Goal: Navigation & Orientation: Find specific page/section

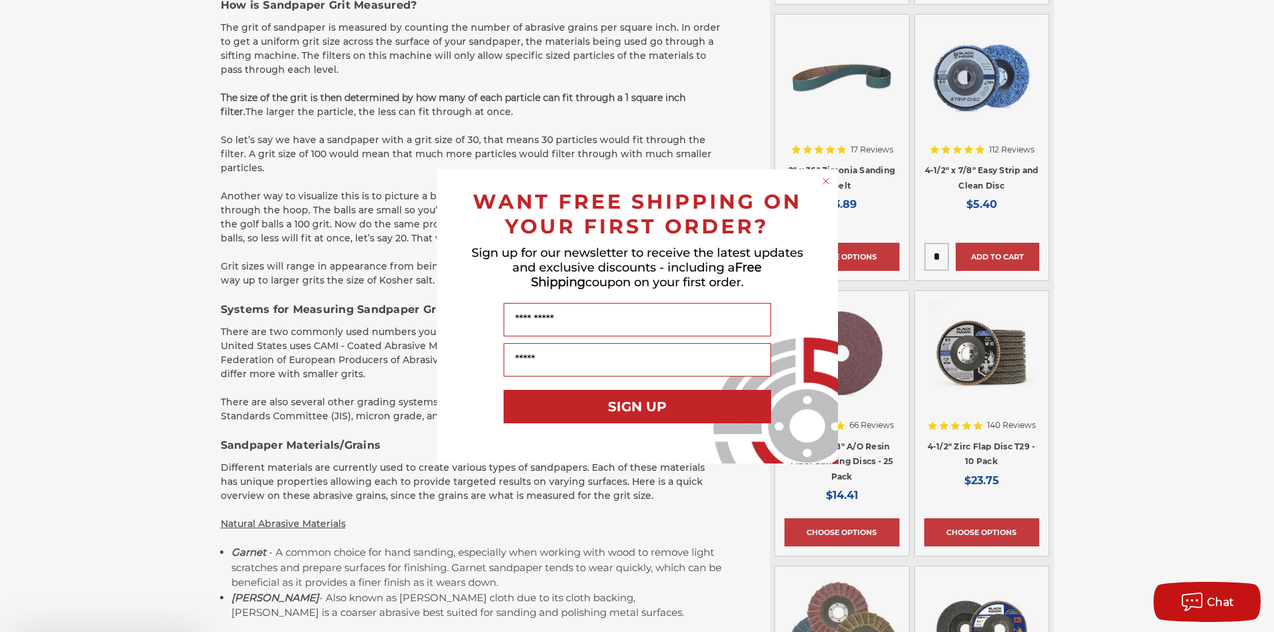
scroll to position [1270, 0]
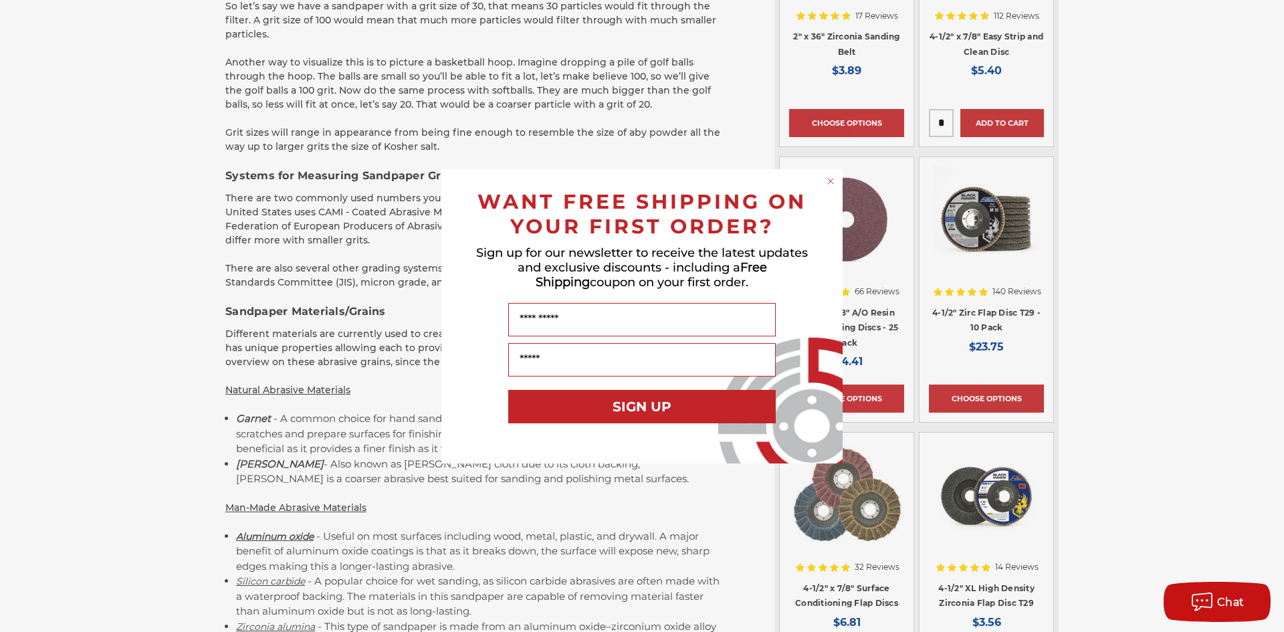
click at [828, 185] on circle "Close dialog" at bounding box center [830, 181] width 13 height 13
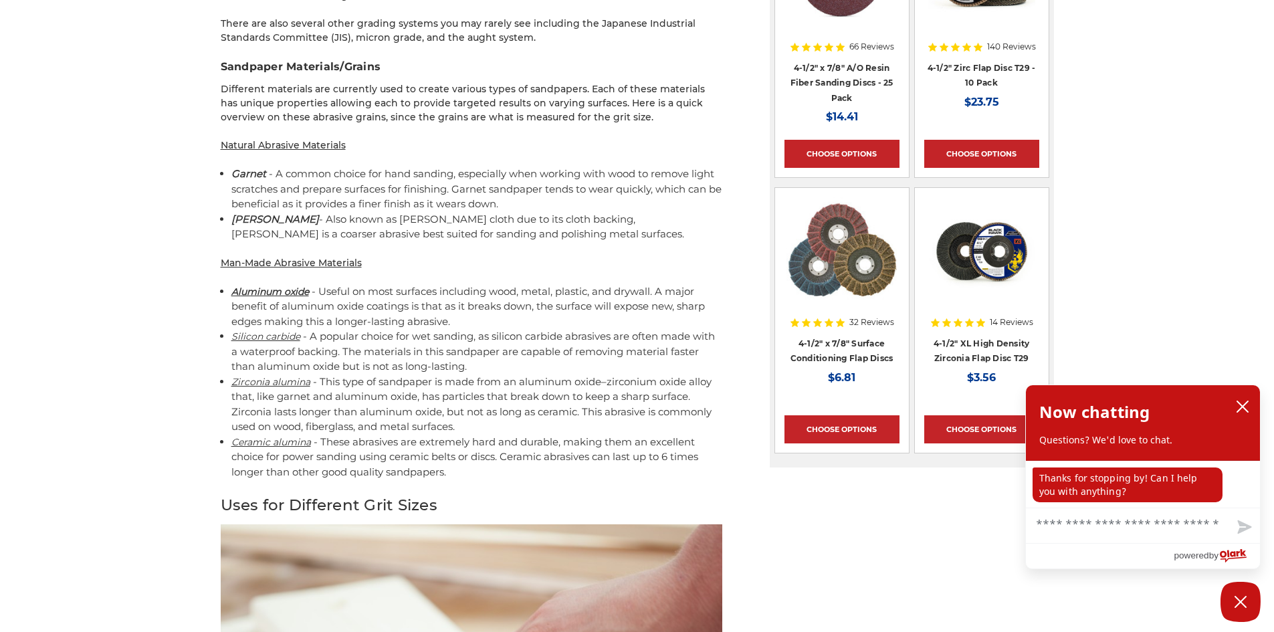
scroll to position [1538, 0]
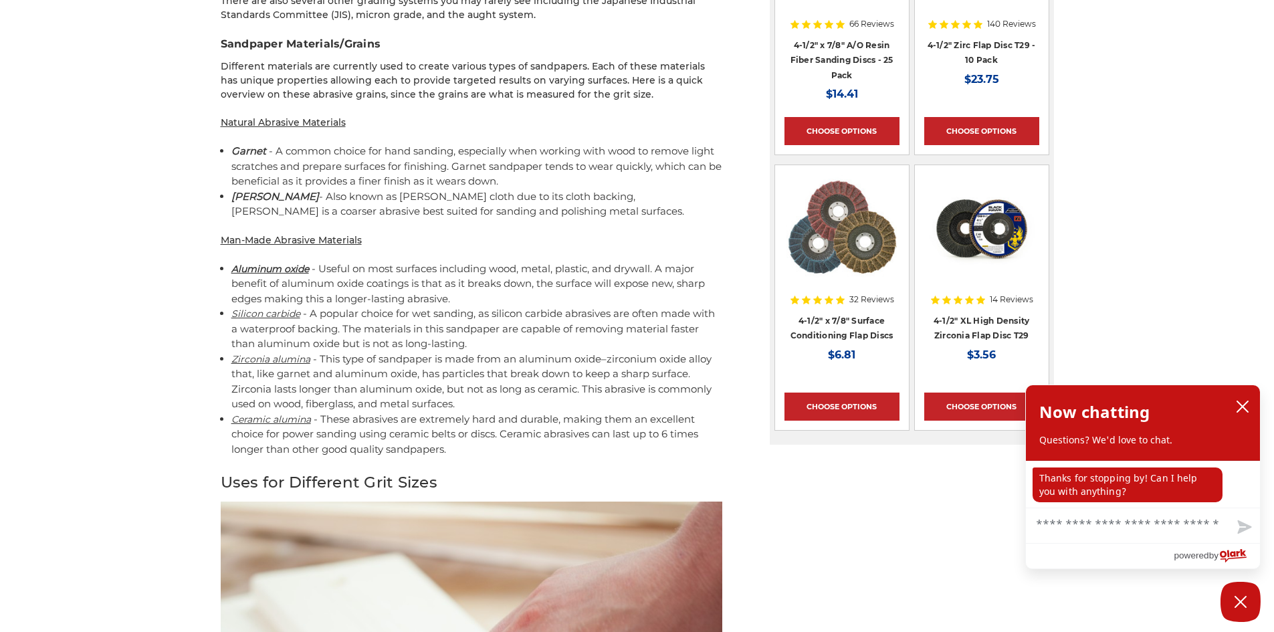
click at [140, 278] on div "home blog sandpaper grit explained Sandpaper Grit Explained Posted by [PERSON_N…" at bounding box center [637, 610] width 1274 height 4003
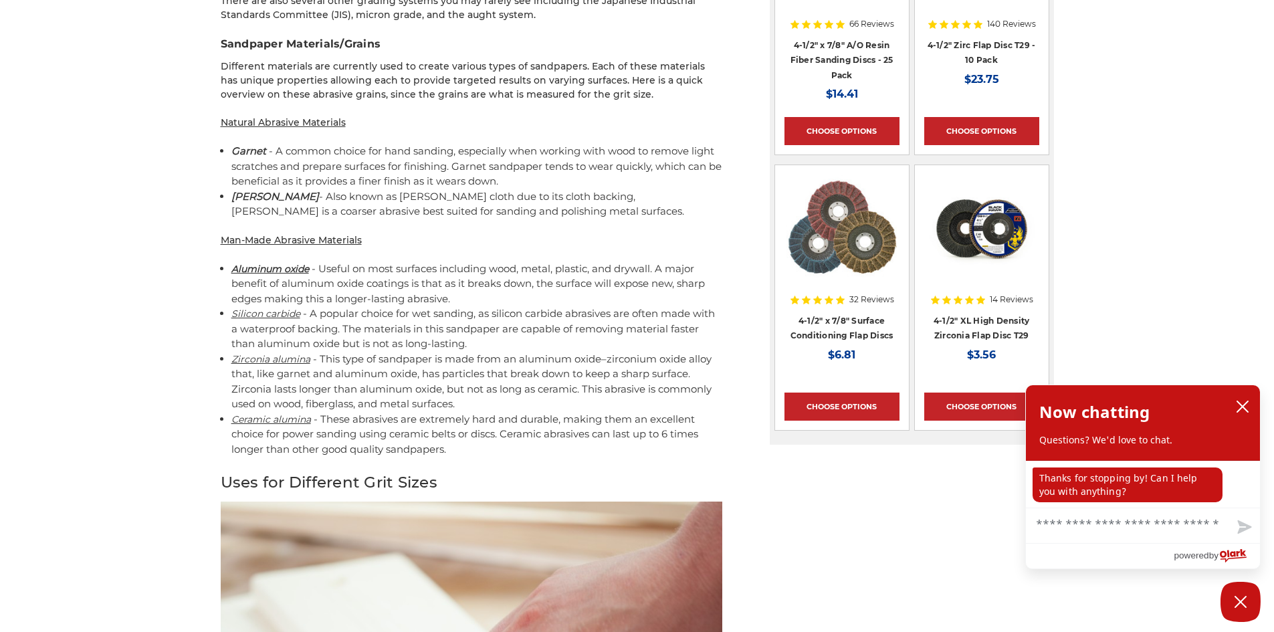
click at [140, 278] on div "home blog sandpaper grit explained Sandpaper Grit Explained Posted by [PERSON_N…" at bounding box center [637, 610] width 1274 height 4003
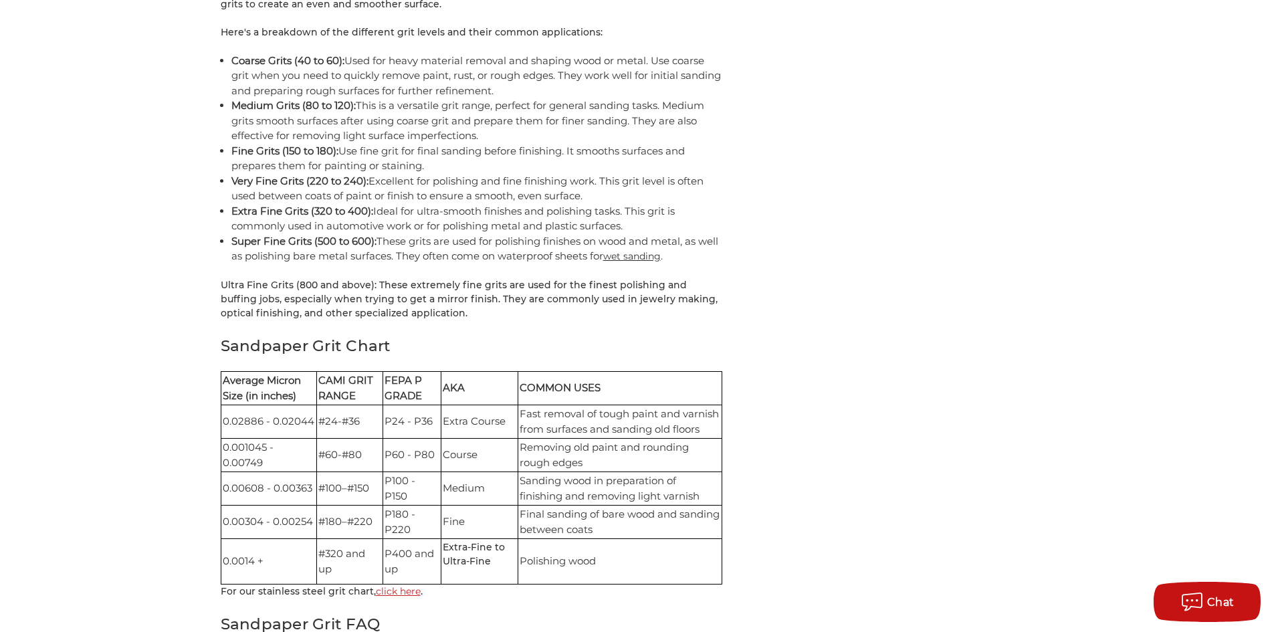
scroll to position [2675, 0]
